Goal: Task Accomplishment & Management: Complete application form

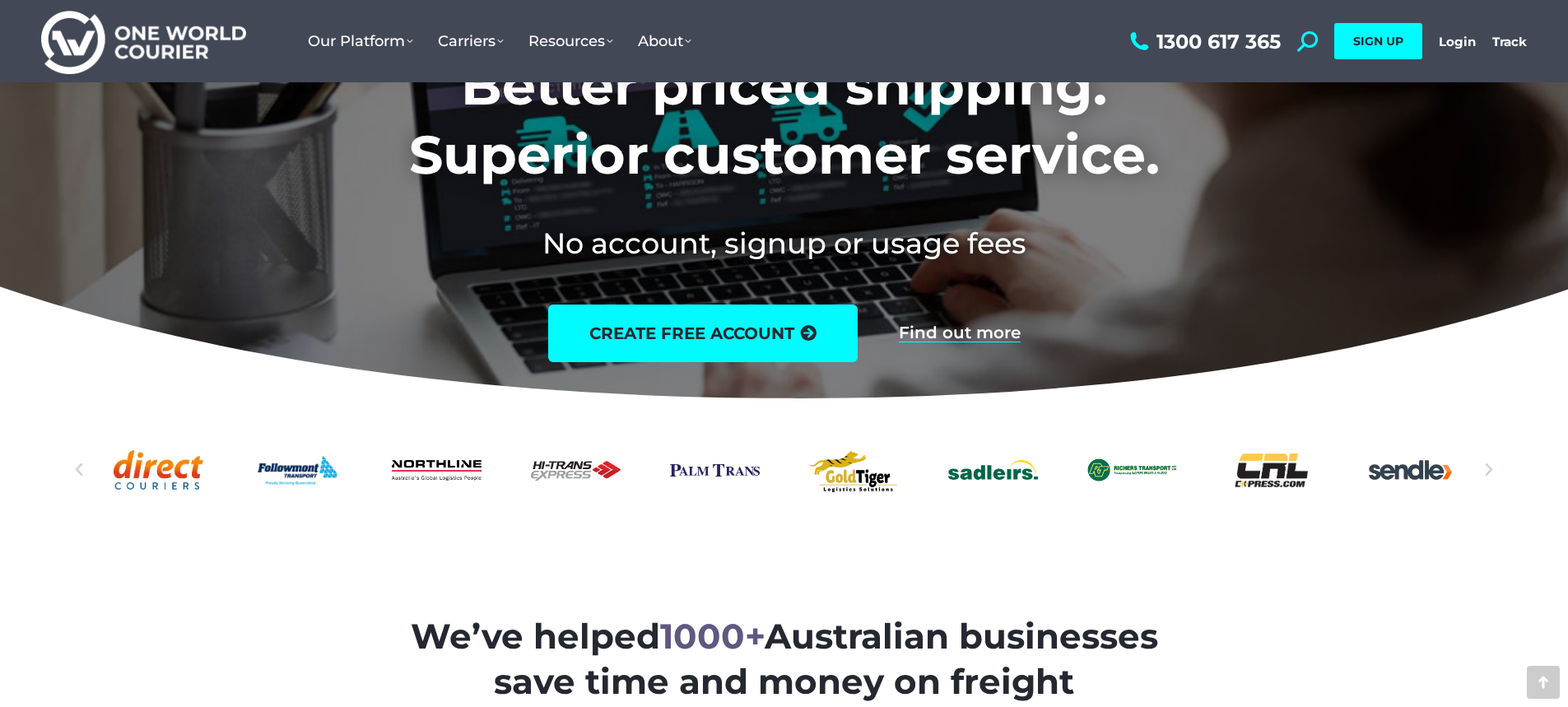
scroll to position [165, 0]
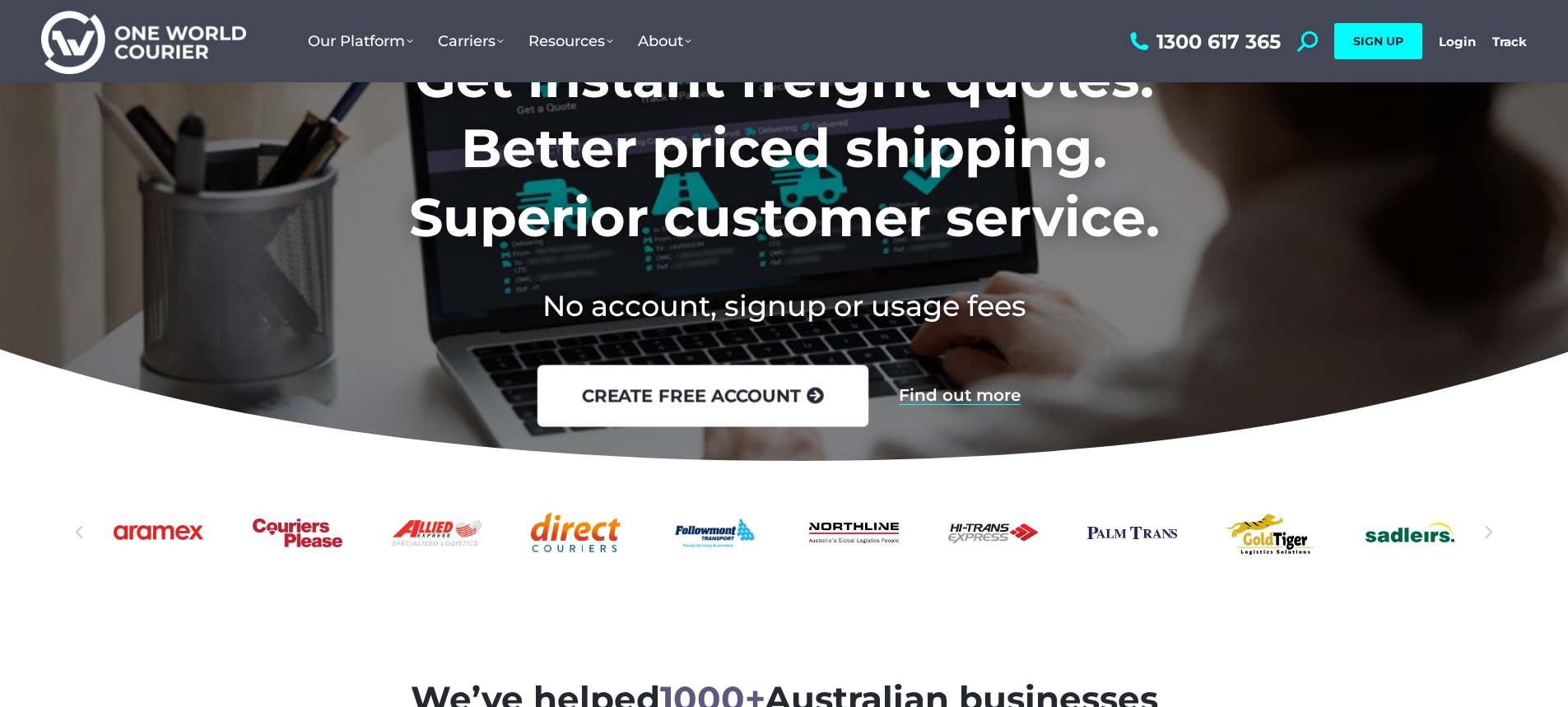
click at [711, 404] on link "create free account" at bounding box center [703, 394] width 331 height 61
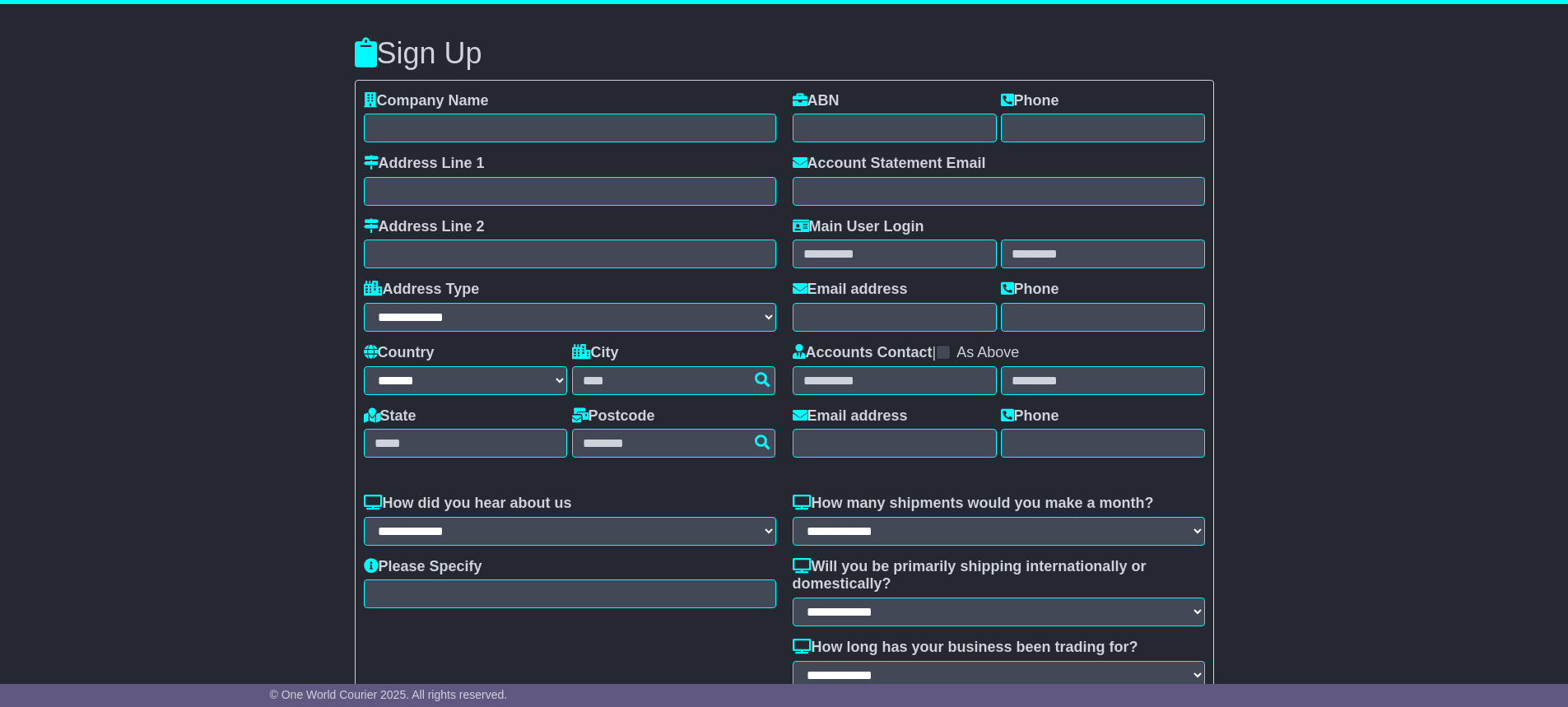
select select "**"
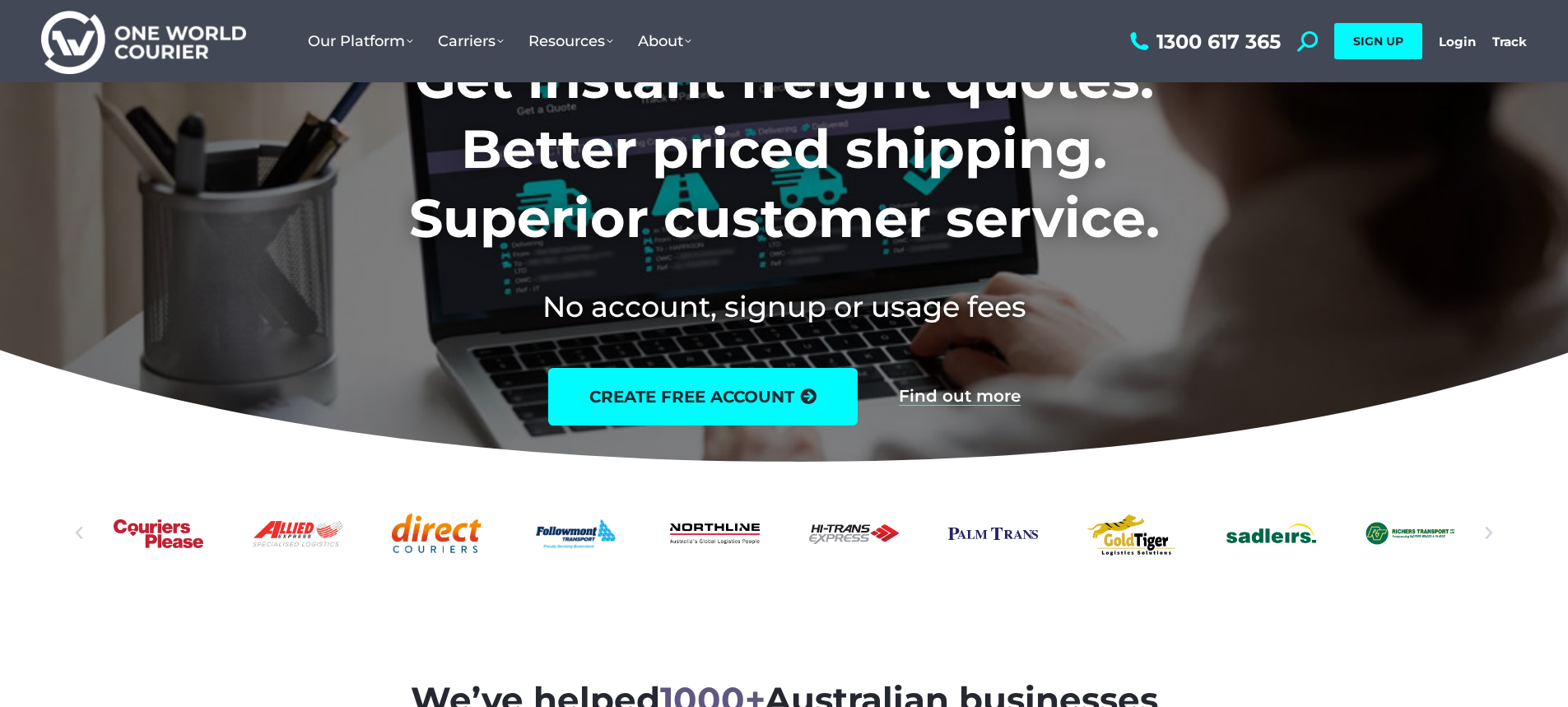
scroll to position [165, 0]
